Goal: Complete application form

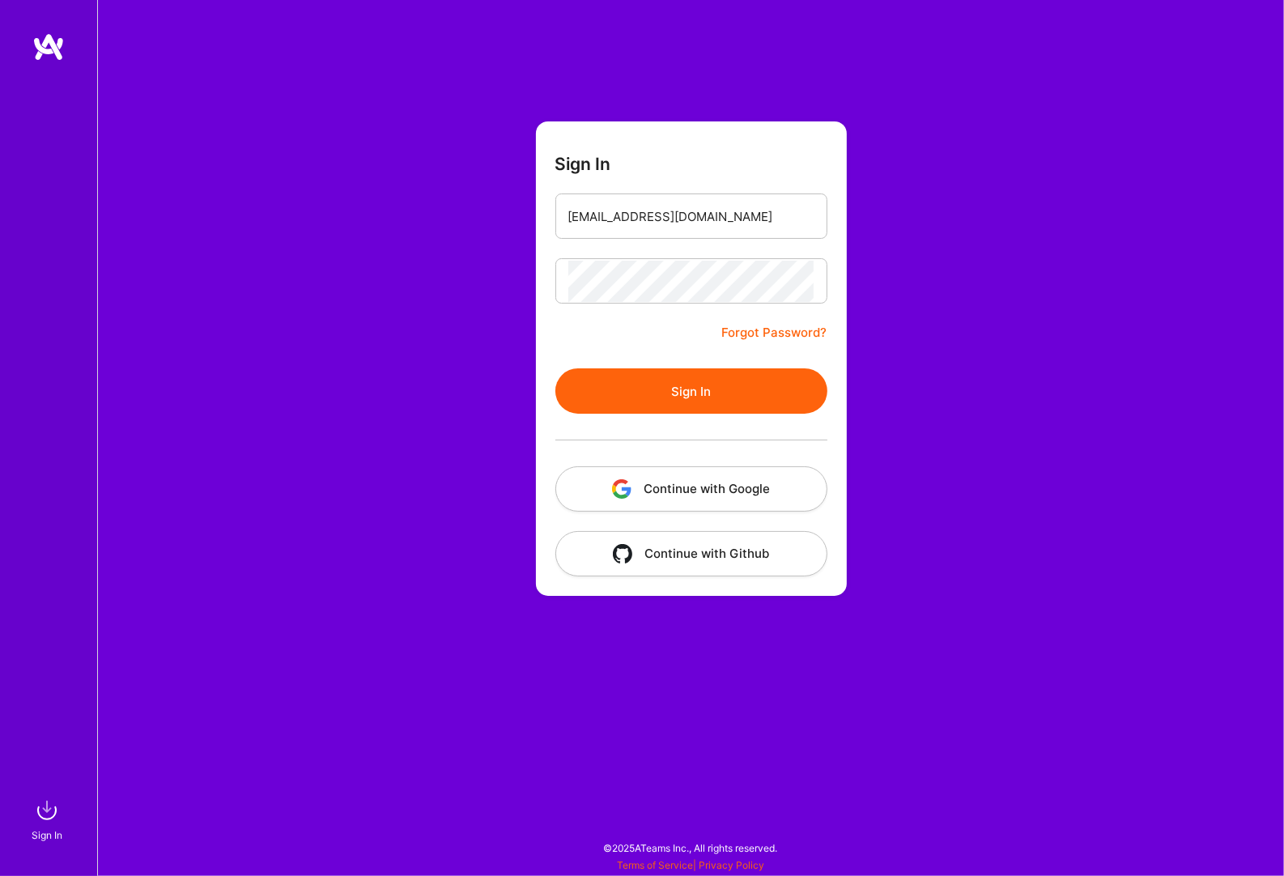
click at [657, 384] on button "Sign In" at bounding box center [691, 390] width 272 height 45
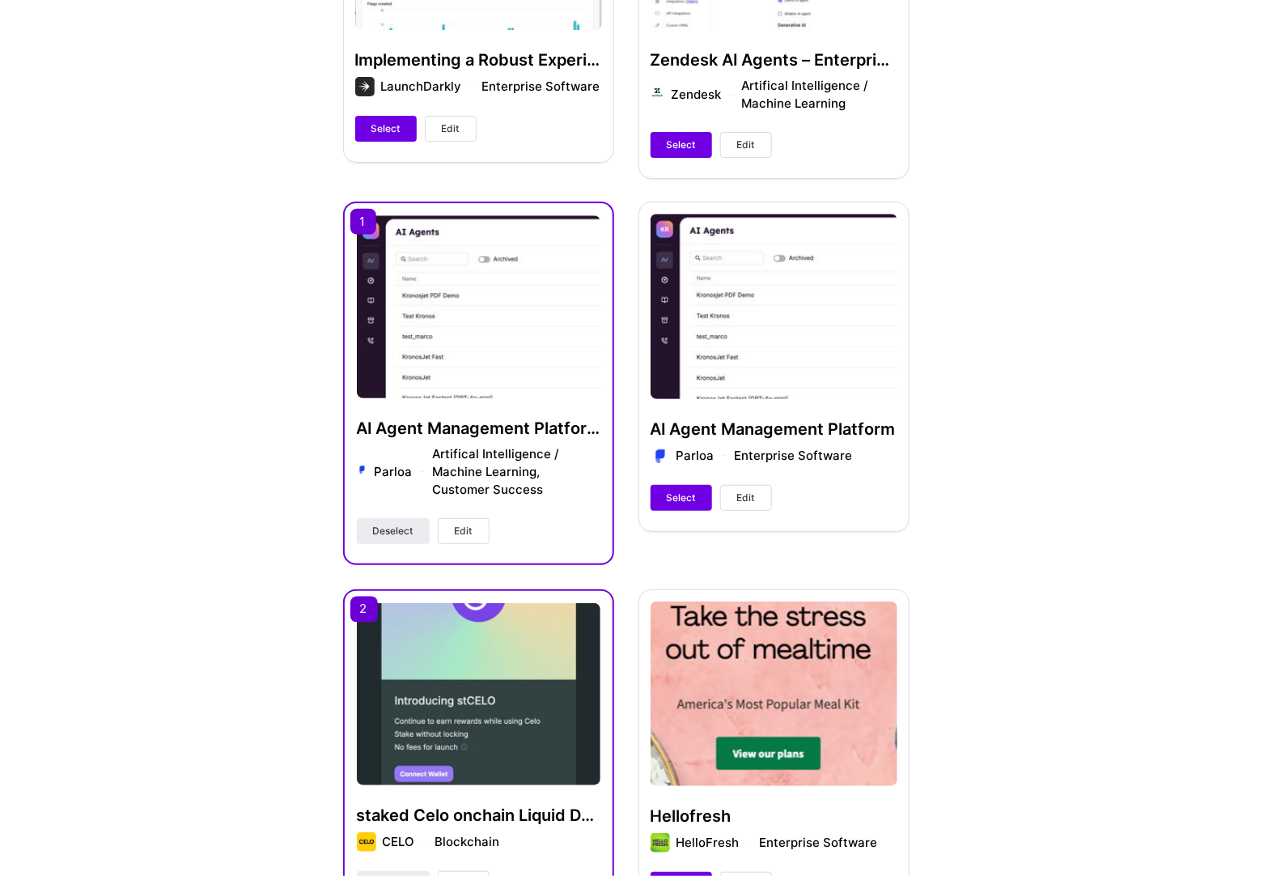
scroll to position [769, 0]
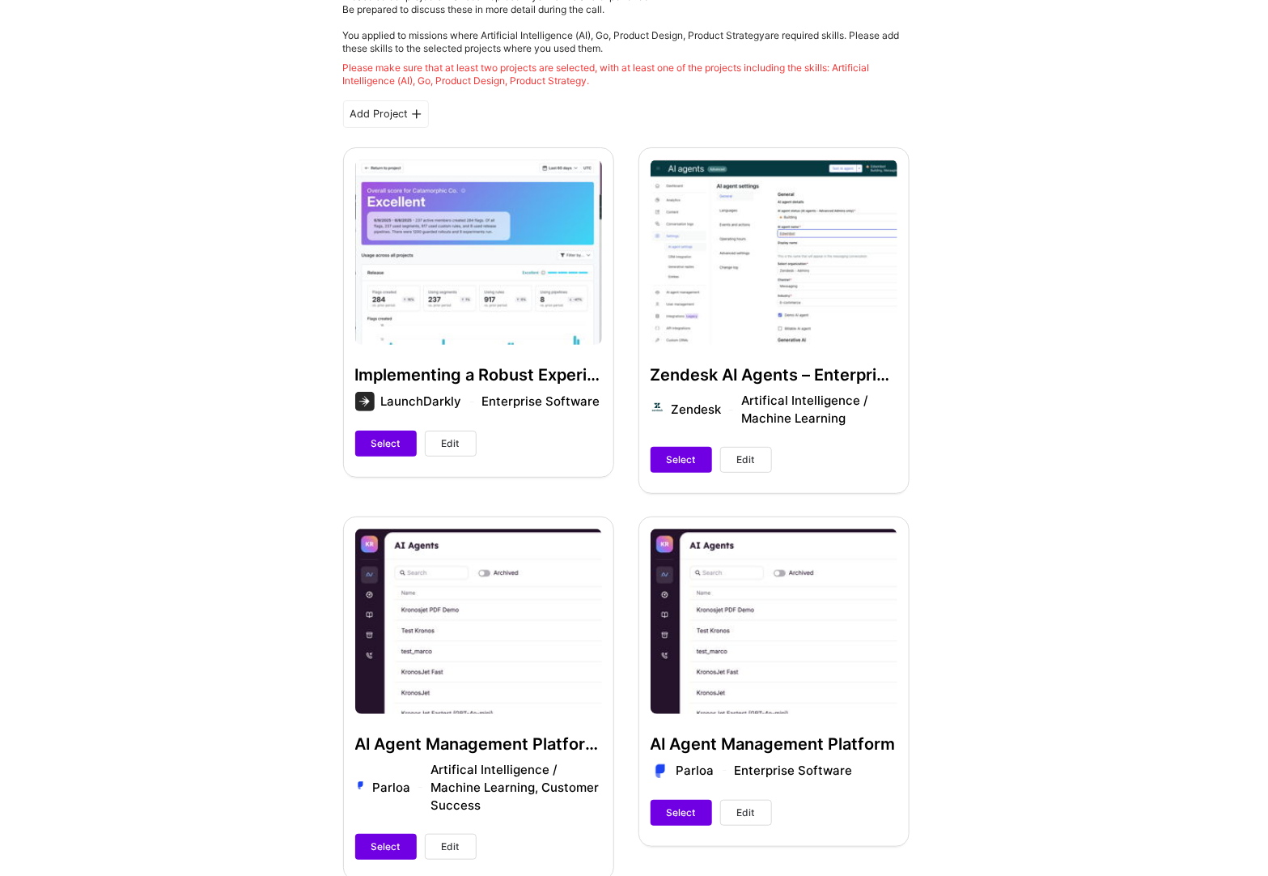
scroll to position [454, 0]
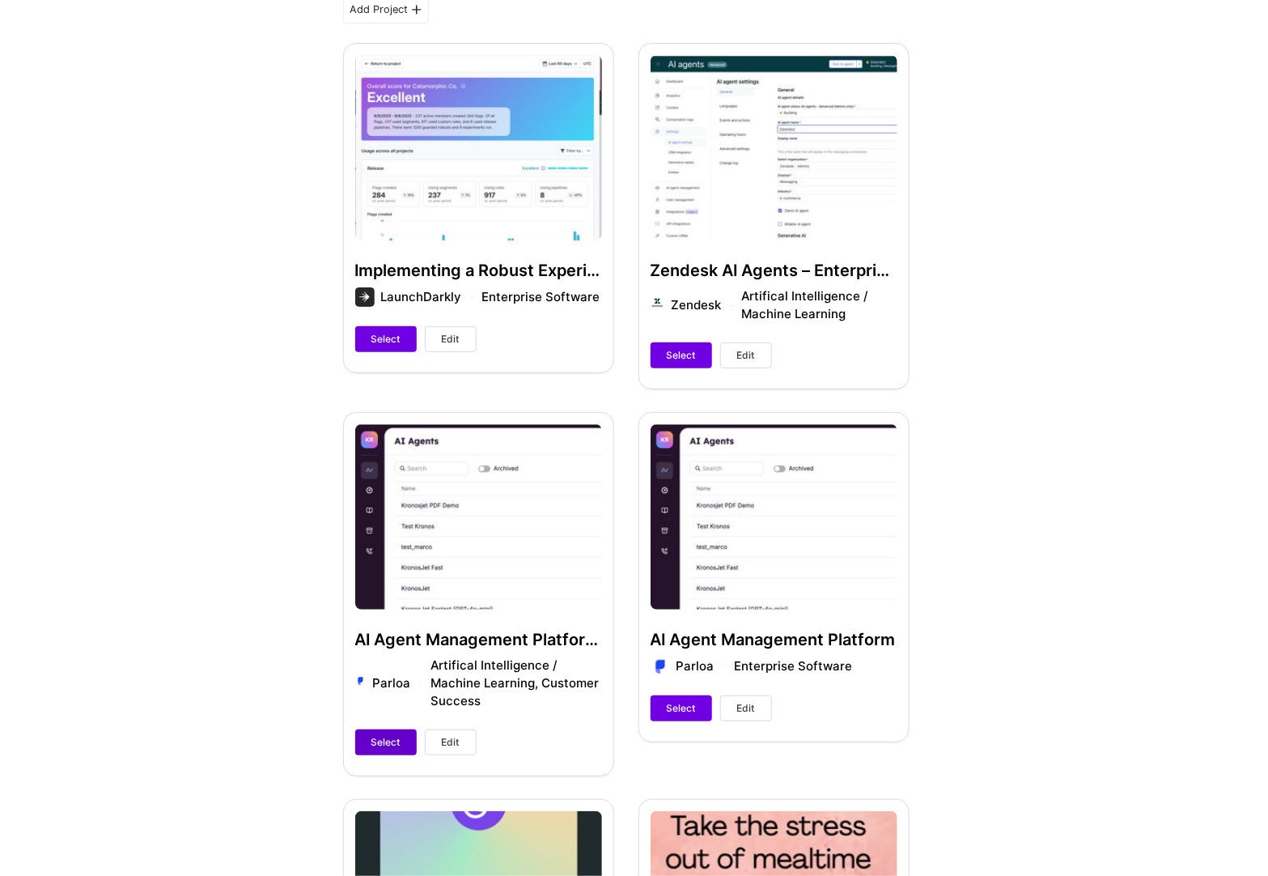
click at [383, 736] on span "Select" at bounding box center [386, 742] width 29 height 15
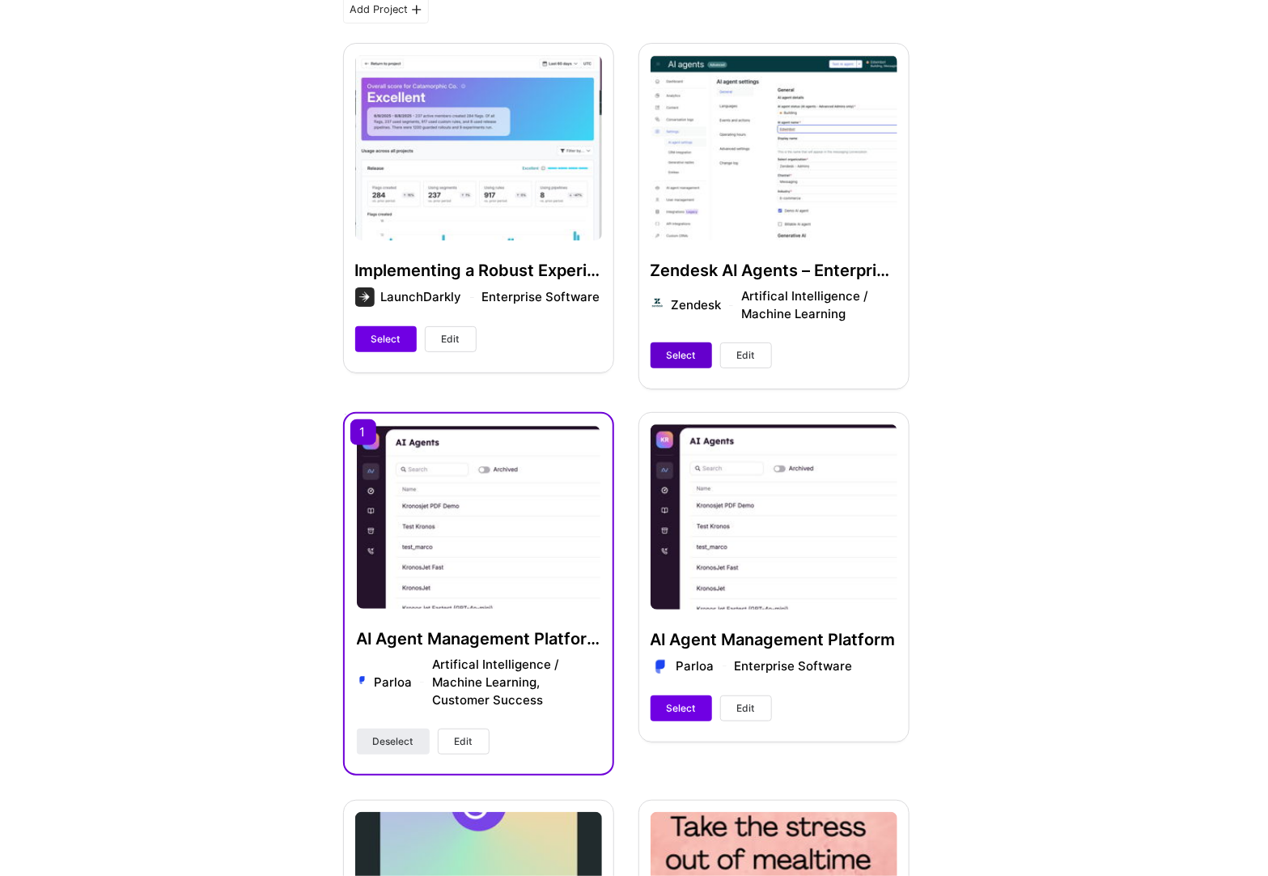
click at [694, 355] on span "Select" at bounding box center [681, 355] width 29 height 15
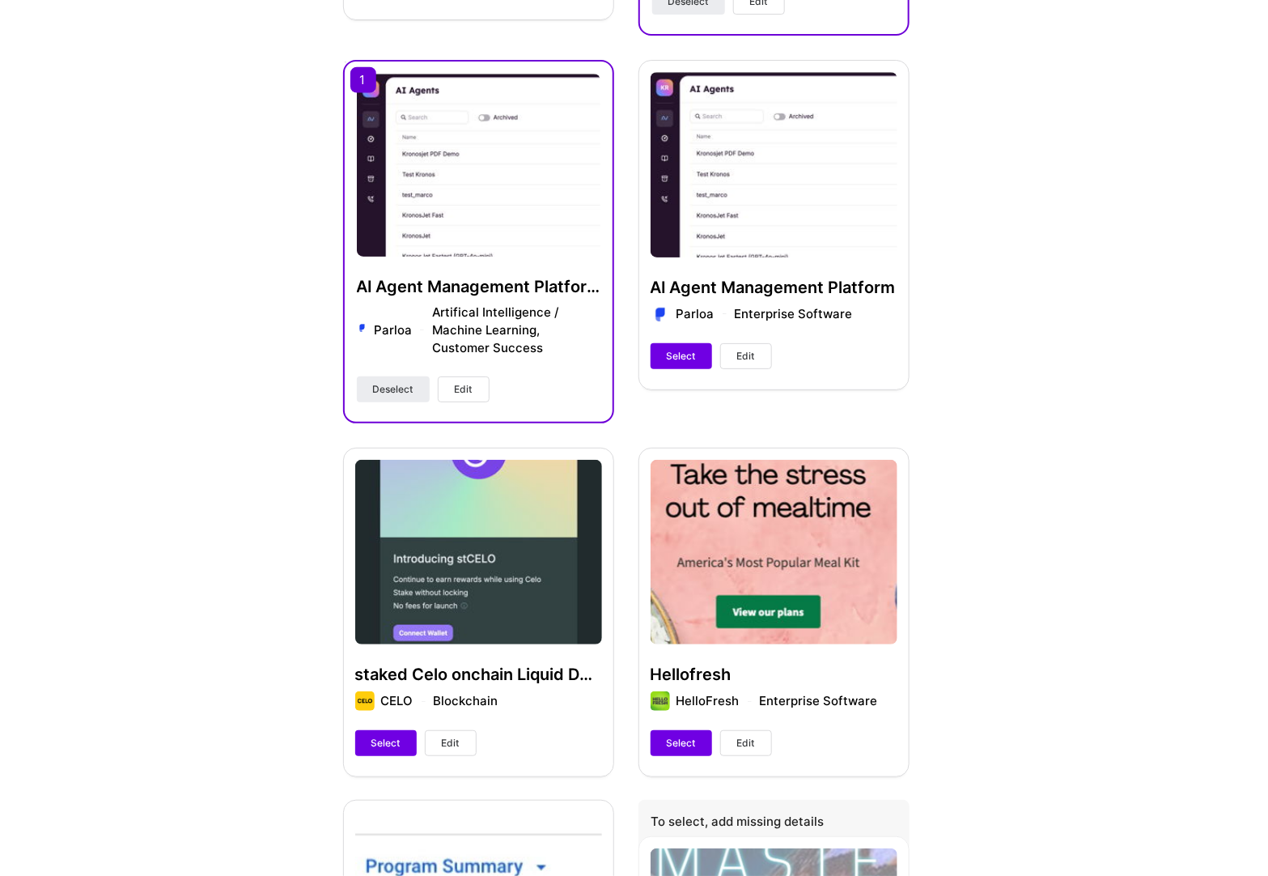
scroll to position [820, 0]
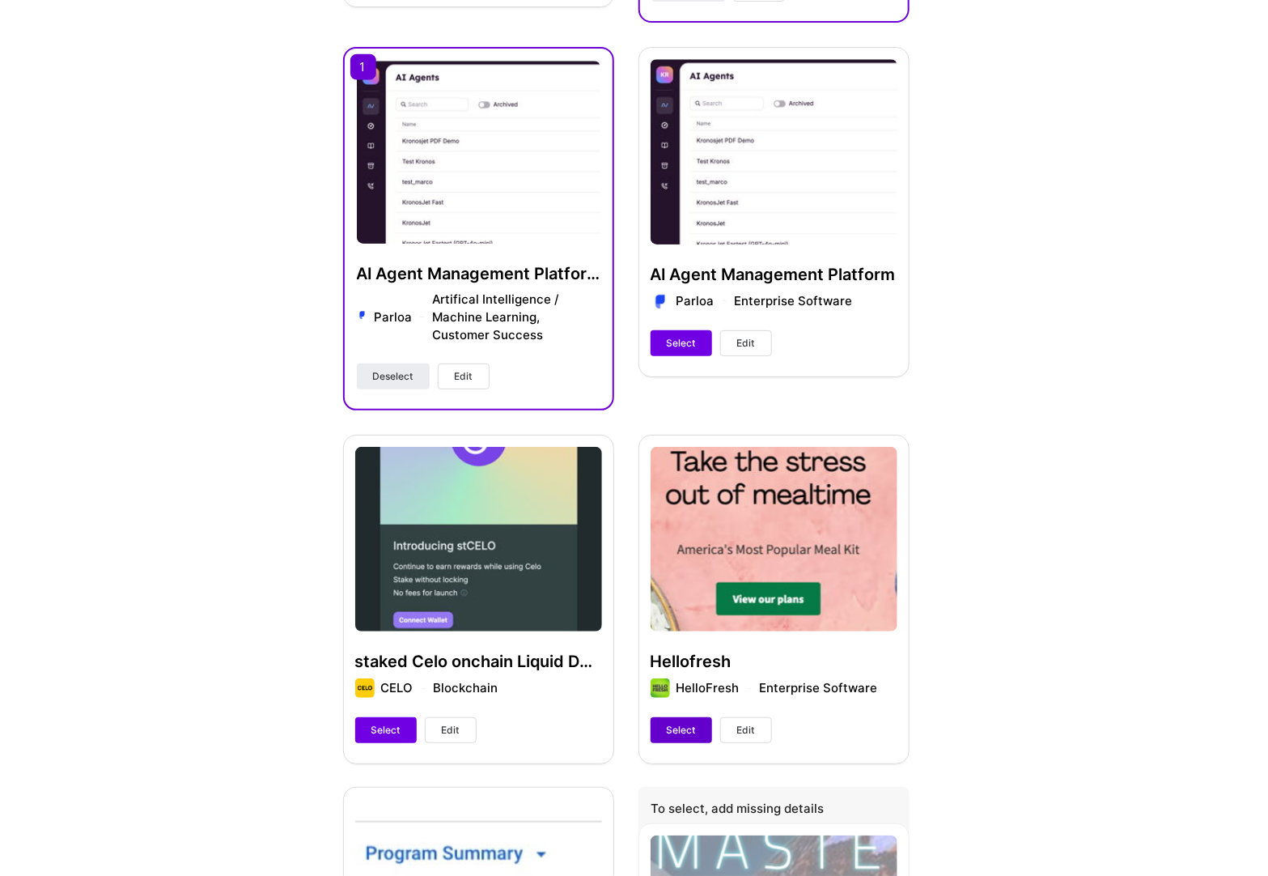
click at [690, 724] on span "Select" at bounding box center [681, 730] width 29 height 15
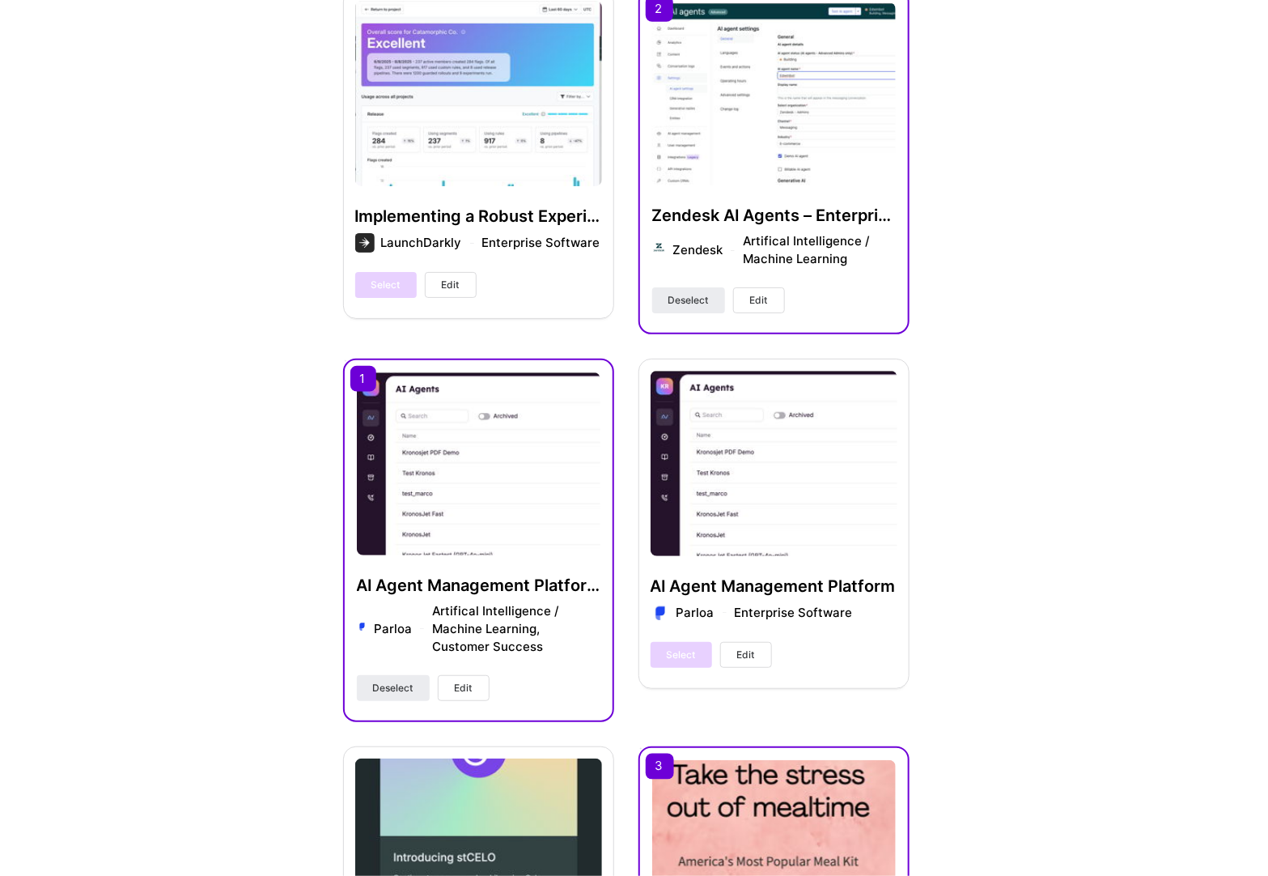
scroll to position [0, 0]
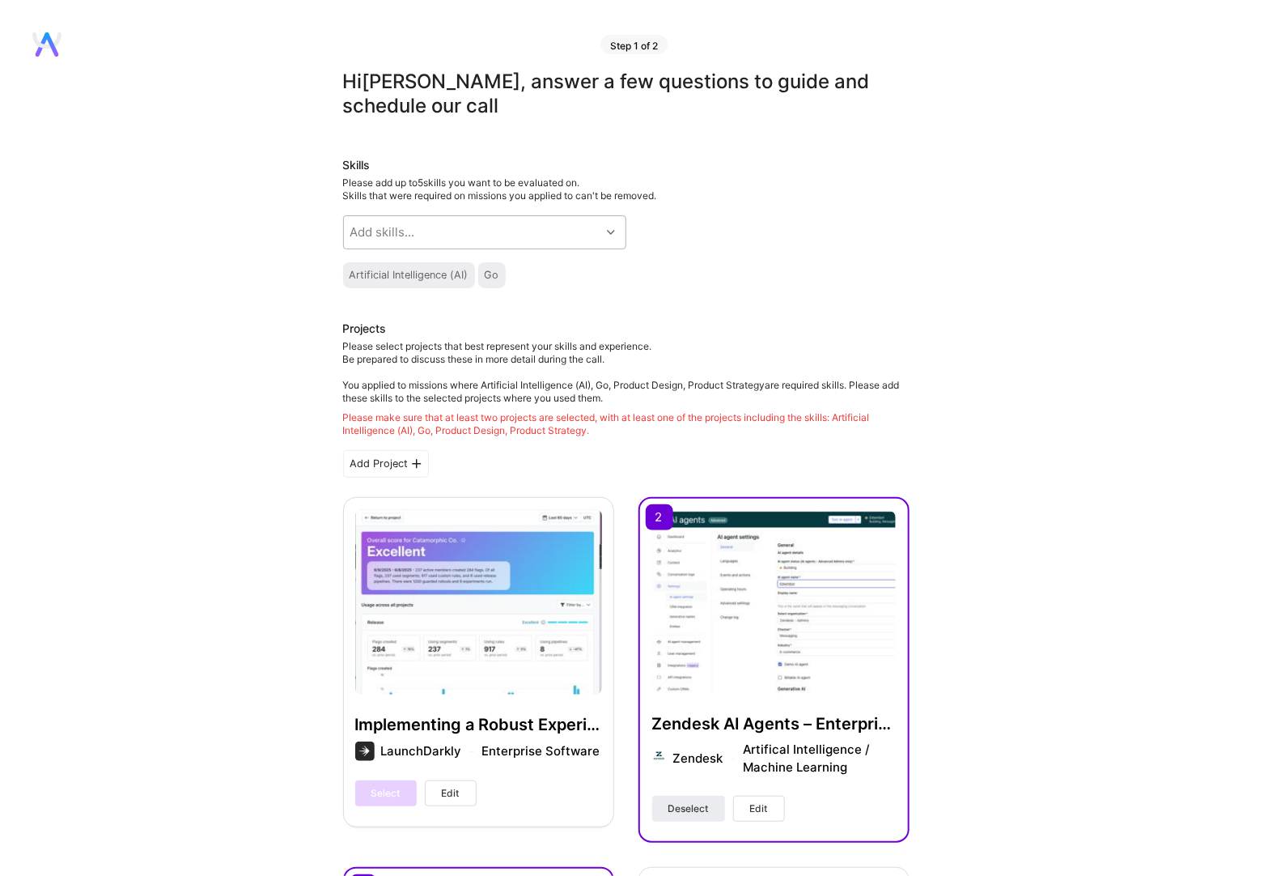
click at [486, 238] on div "Add skills..." at bounding box center [472, 232] width 257 height 32
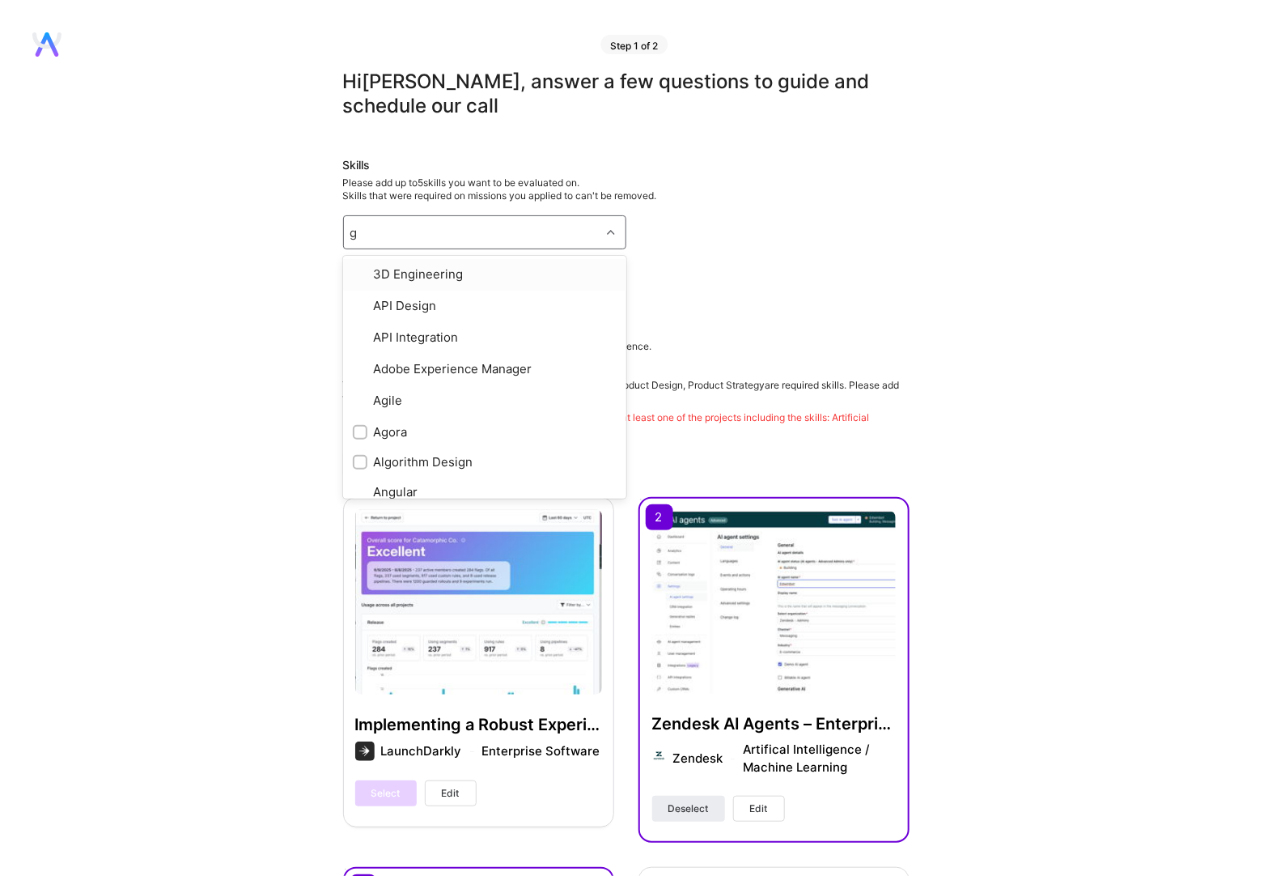
type input "go"
click at [437, 232] on div "go" at bounding box center [472, 232] width 257 height 32
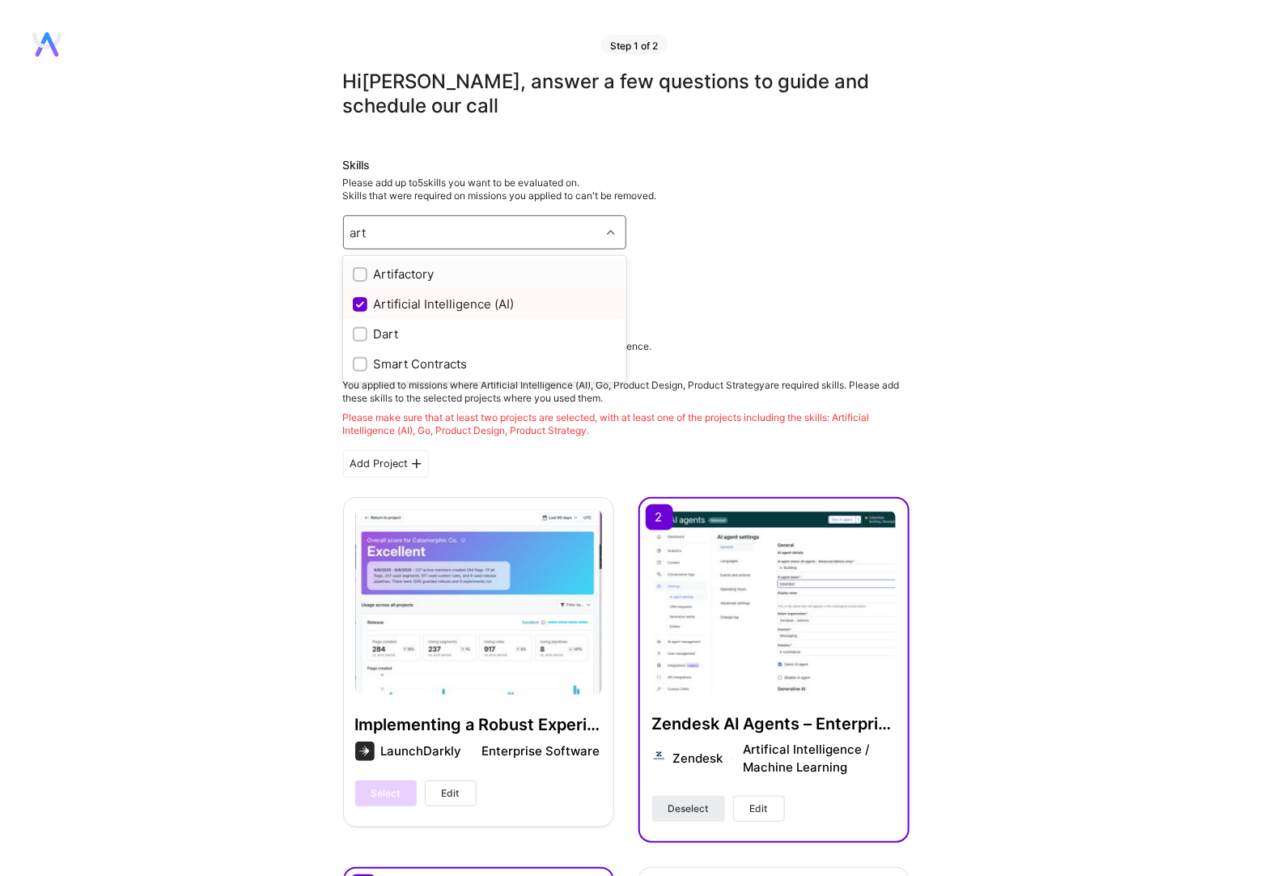
type input "art"
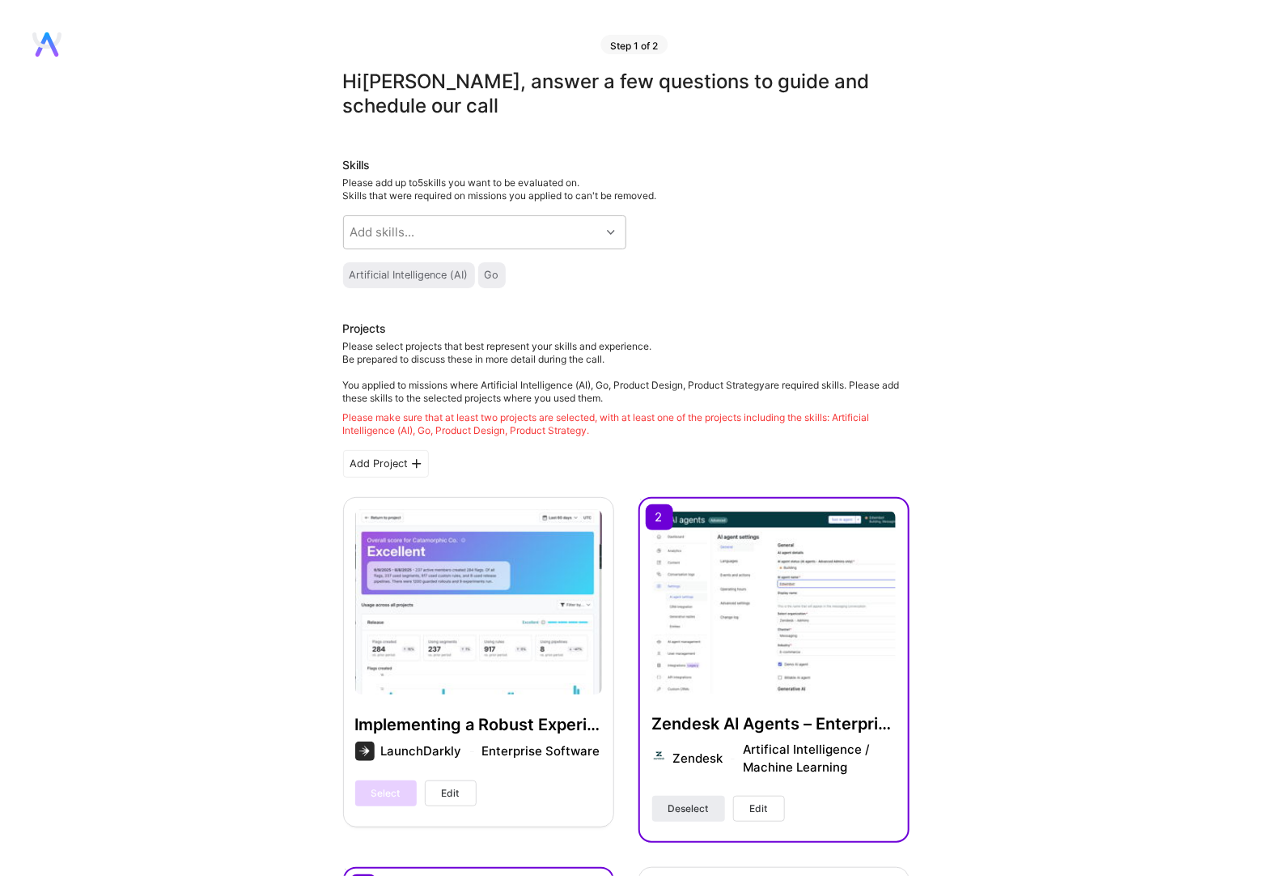
click at [810, 220] on div "Skills Please add up to 5 skills you want to be evaluated on. Skills that were …" at bounding box center [626, 222] width 567 height 131
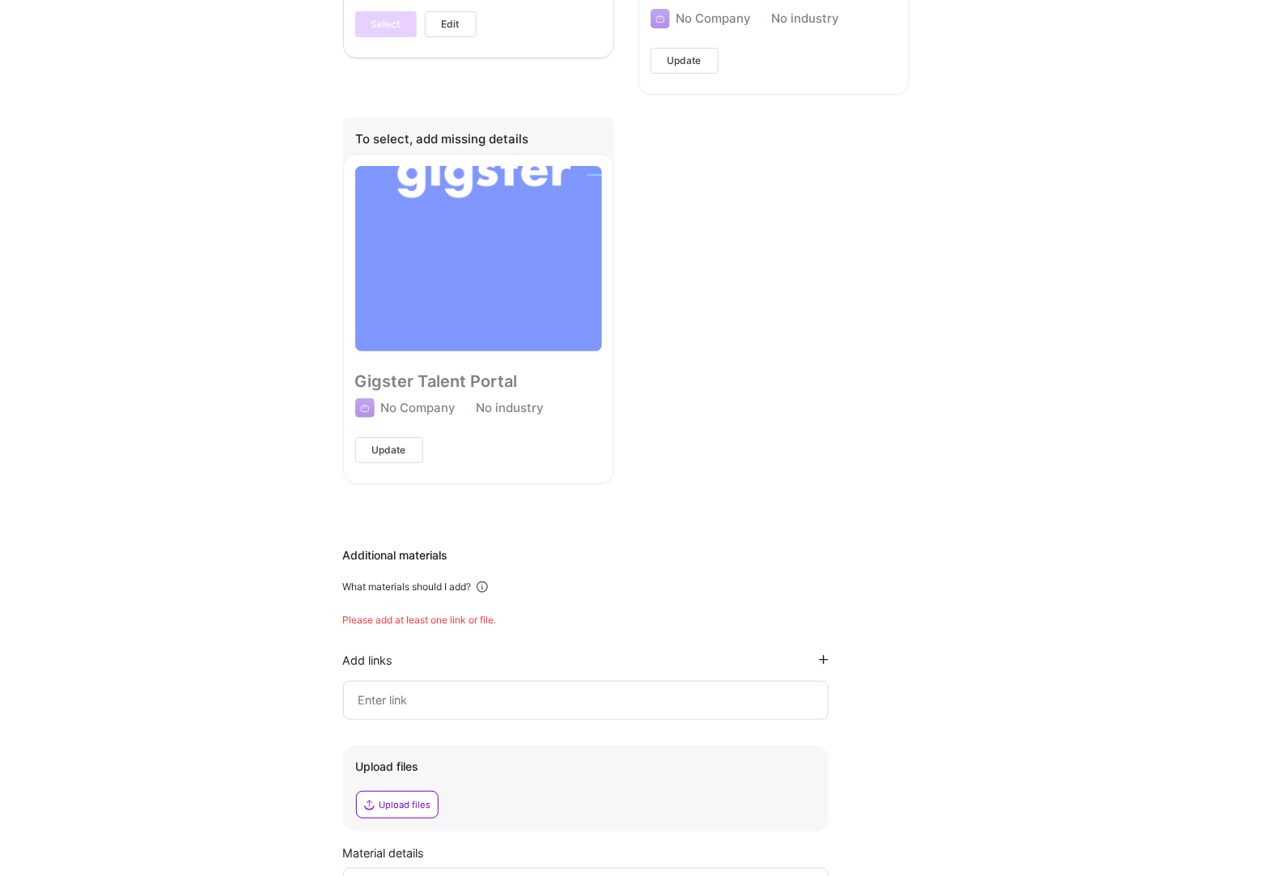
scroll to position [2122, 0]
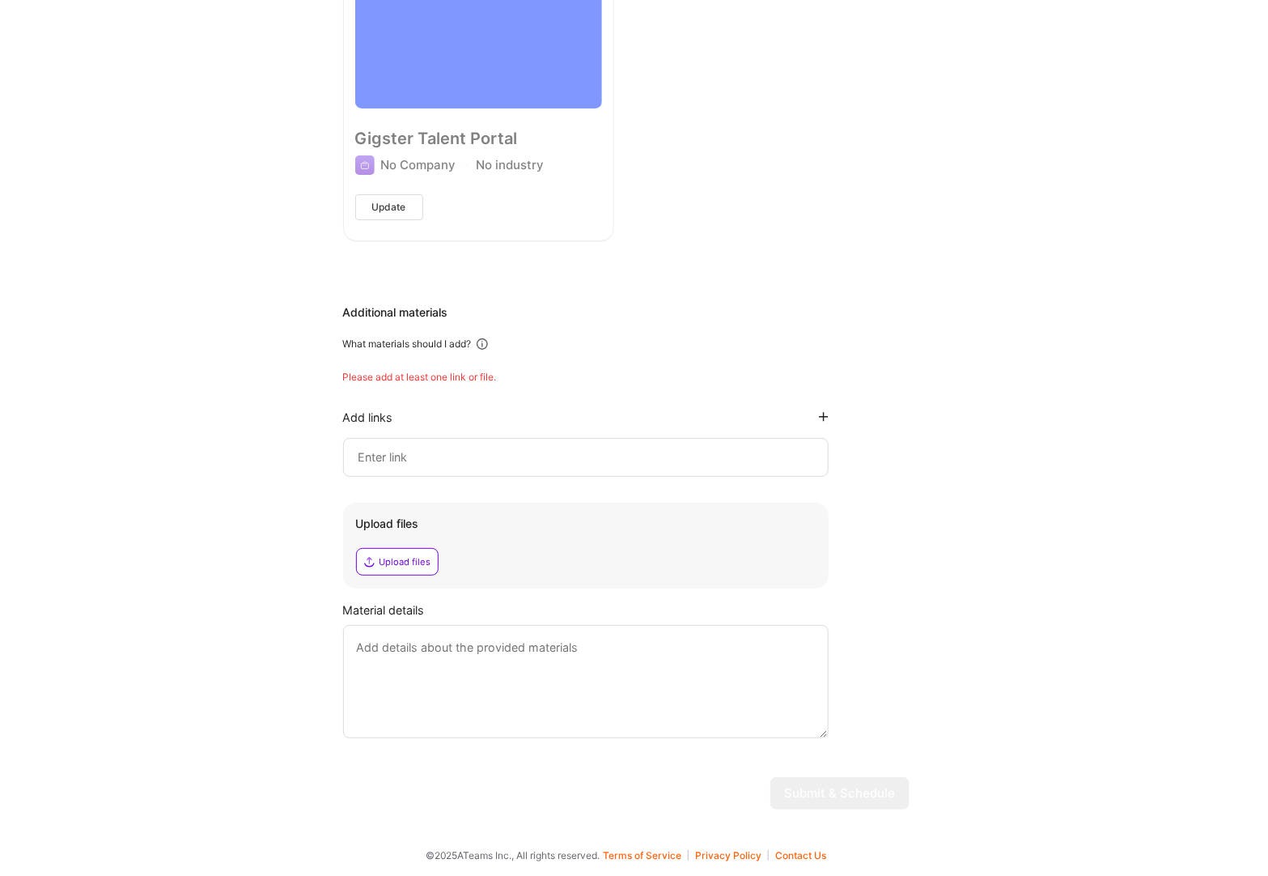
click at [454, 448] on input at bounding box center [586, 457] width 458 height 19
click at [582, 456] on input at bounding box center [586, 457] width 458 height 19
click at [410, 376] on div "Please add at least one link or file." at bounding box center [626, 377] width 567 height 13
click at [476, 676] on textarea at bounding box center [586, 681] width 486 height 113
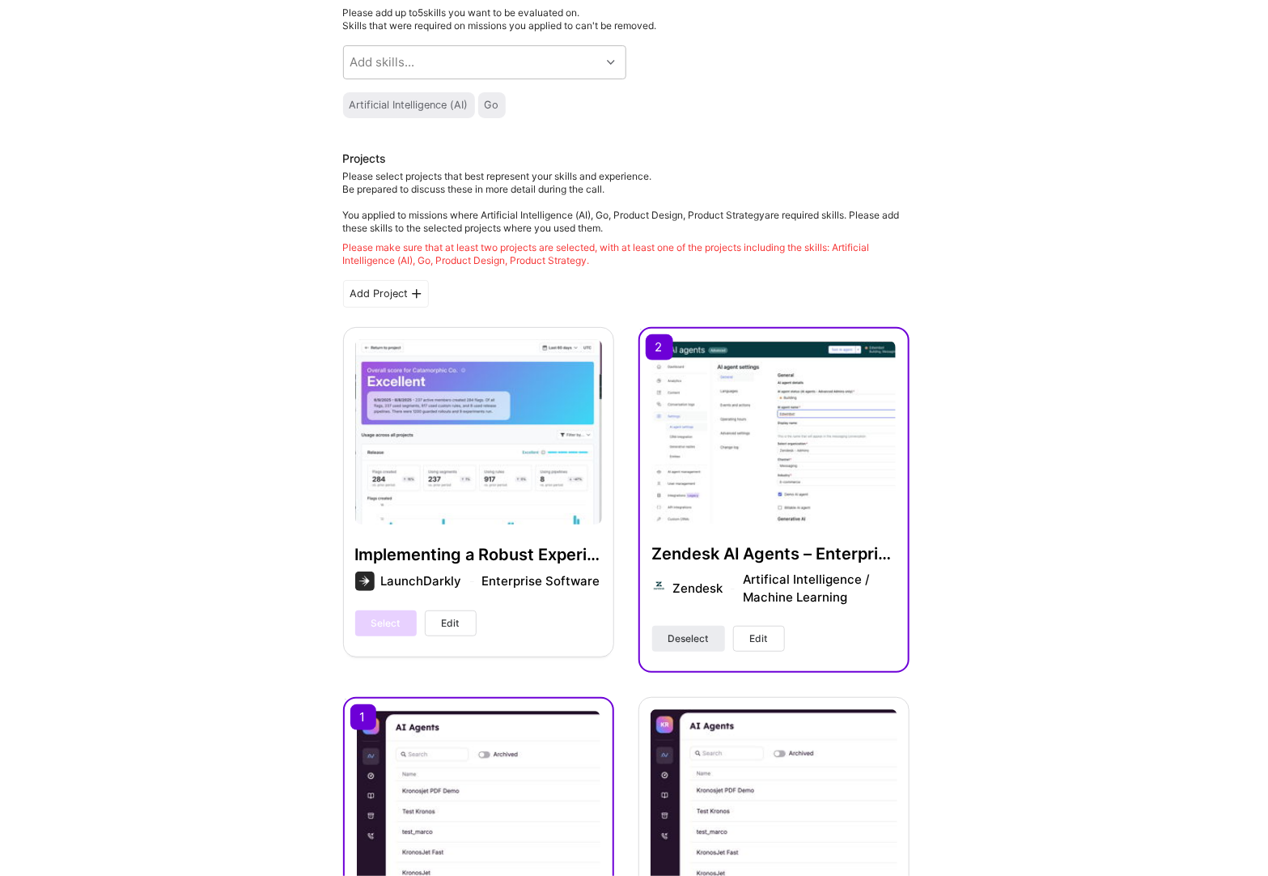
scroll to position [0, 0]
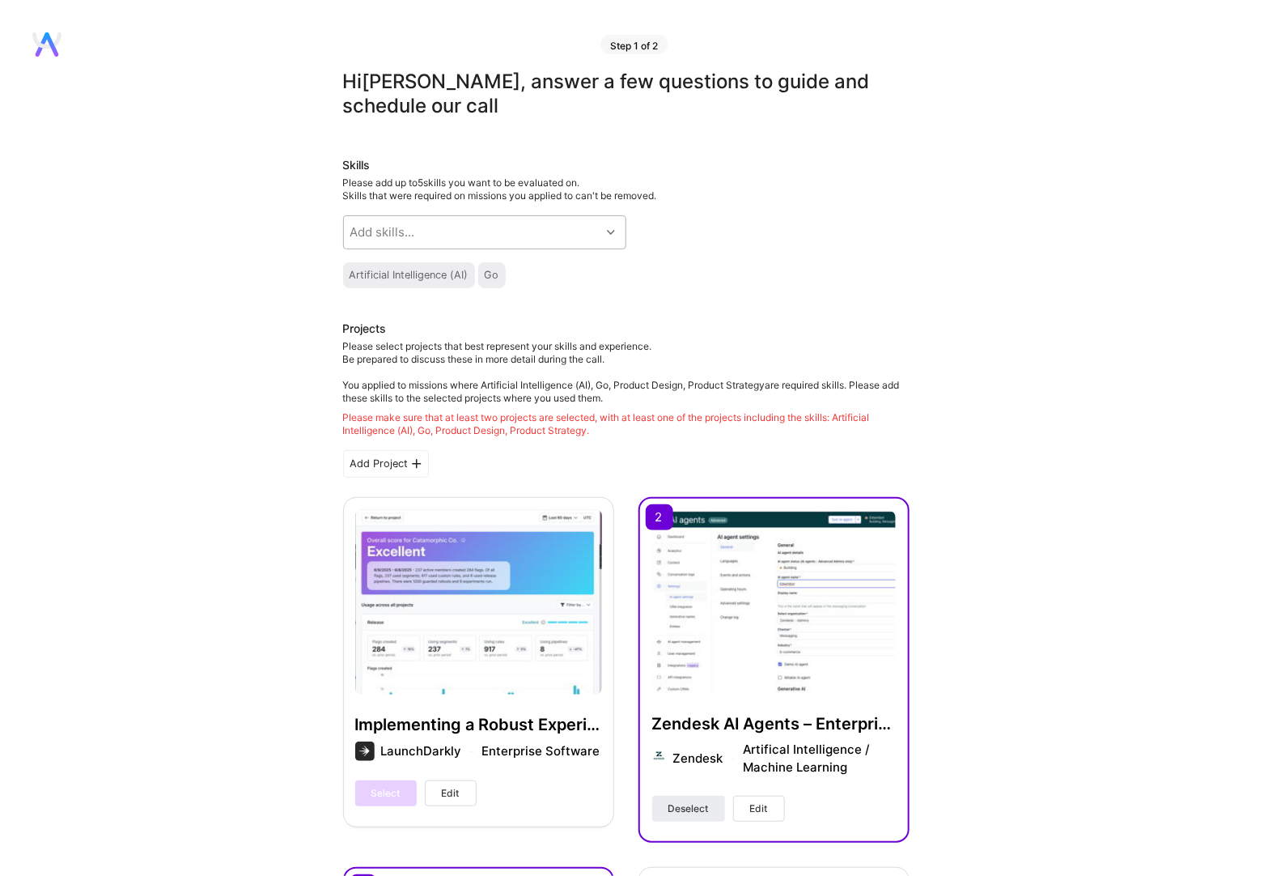
click at [581, 236] on div "Add skills..." at bounding box center [472, 232] width 257 height 32
